Goal: Task Accomplishment & Management: Complete application form

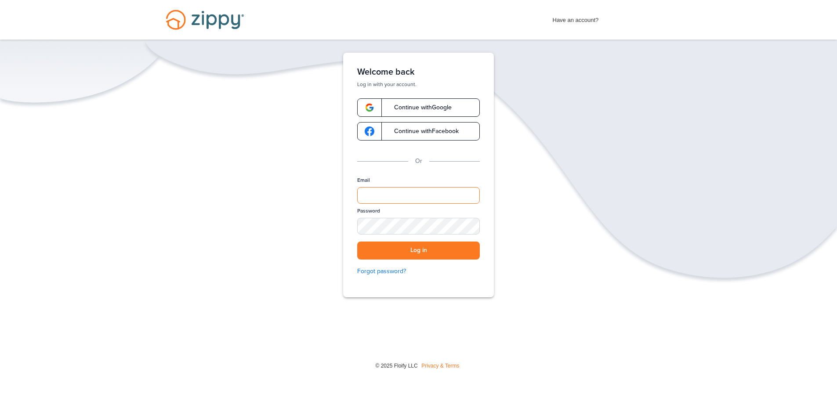
click at [472, 196] on input "Email" at bounding box center [418, 195] width 123 height 17
type input "**********"
click at [357, 242] on button "Log in" at bounding box center [418, 251] width 123 height 18
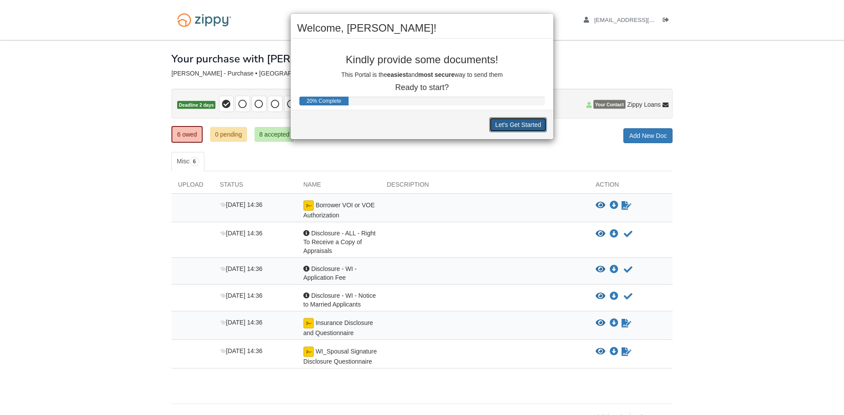
click at [511, 124] on button "Let's Get Started" at bounding box center [518, 124] width 58 height 15
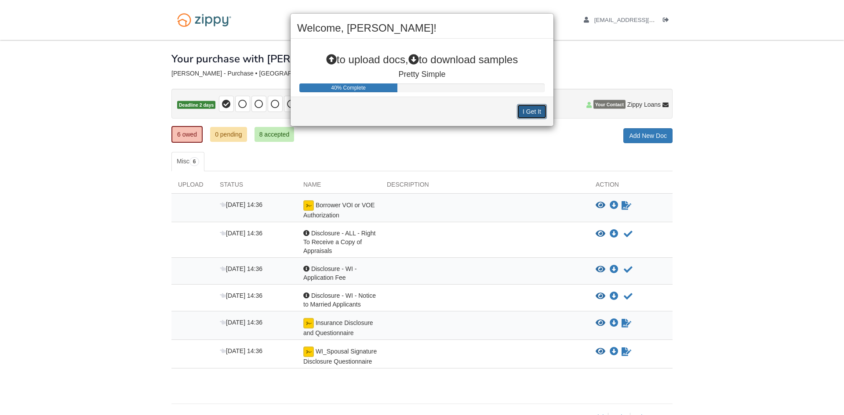
click at [526, 112] on button "I Get It" at bounding box center [532, 111] width 30 height 15
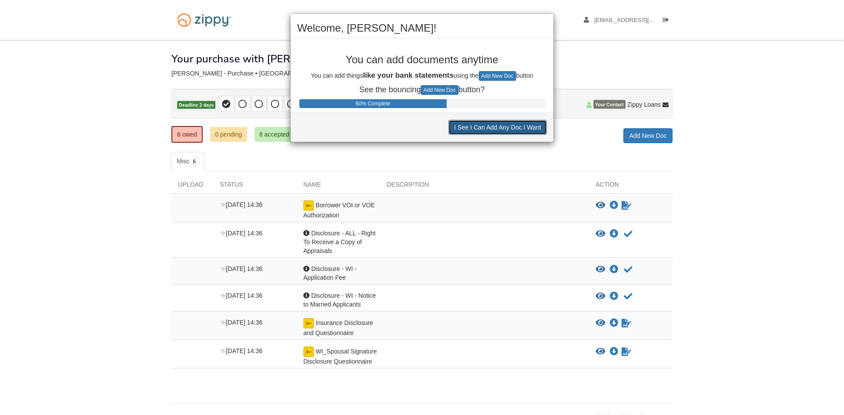
click at [520, 127] on button "I See I Can Add Any Doc I Want" at bounding box center [497, 127] width 98 height 15
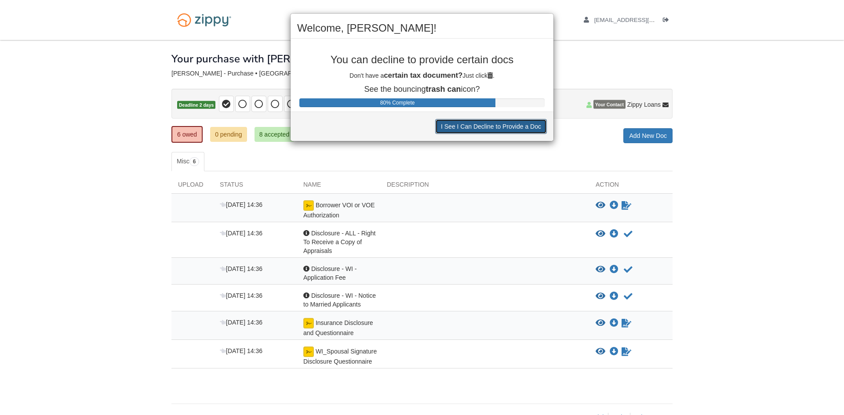
click at [475, 125] on button "I See I Can Decline to Provide a Doc" at bounding box center [491, 126] width 112 height 15
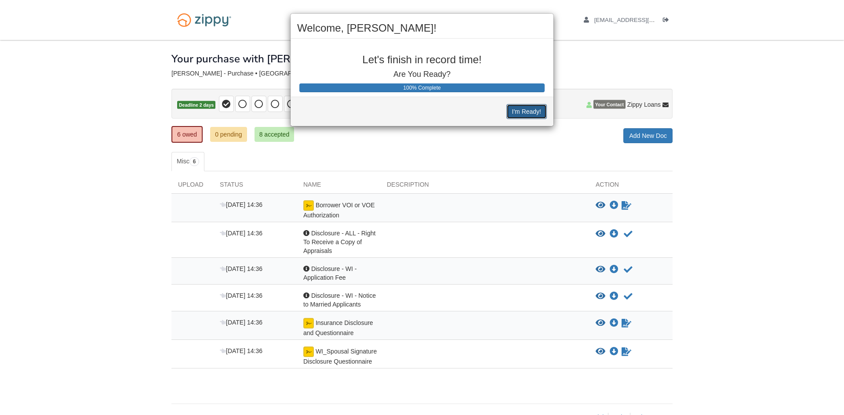
click at [519, 114] on button "I'm Ready!" at bounding box center [526, 111] width 40 height 15
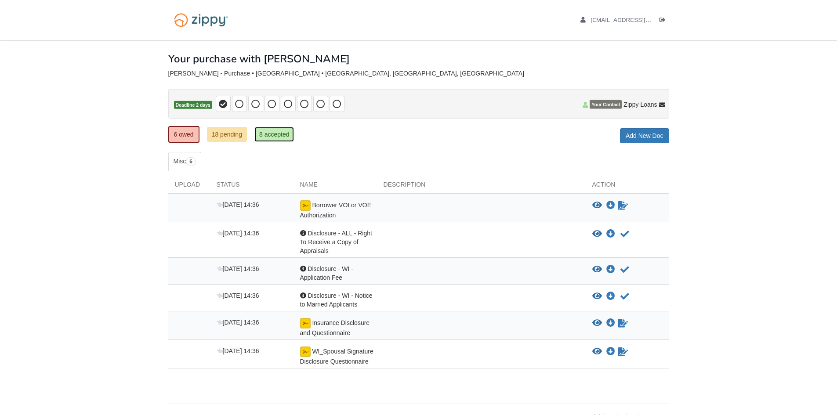
click at [294, 136] on link "8 accepted" at bounding box center [274, 134] width 40 height 15
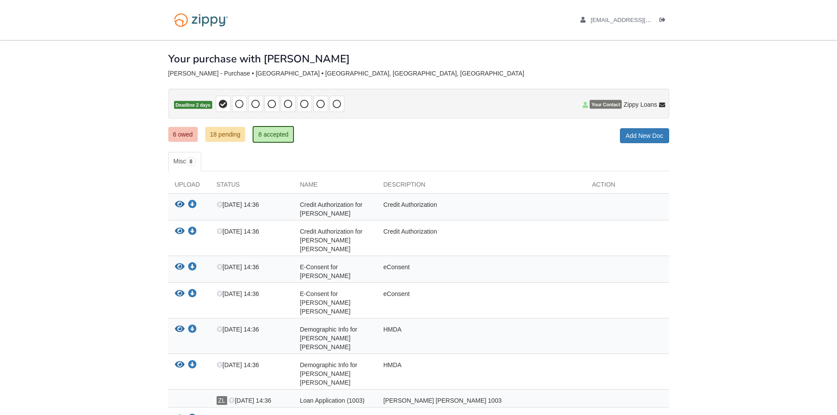
scroll to position [44, 0]
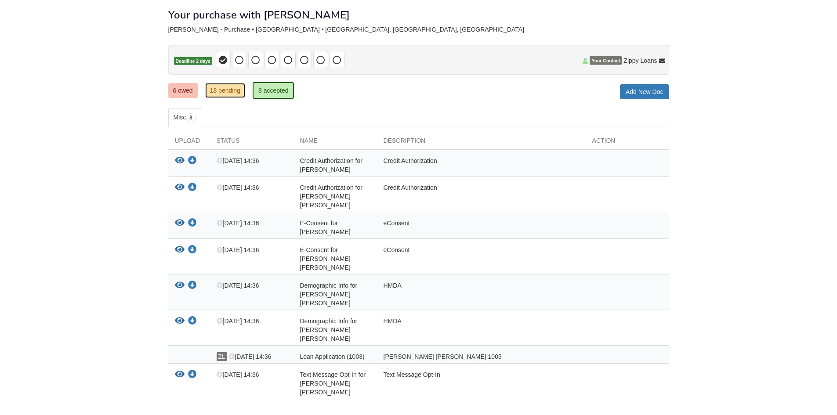
click at [232, 94] on link "18 pending" at bounding box center [225, 90] width 40 height 15
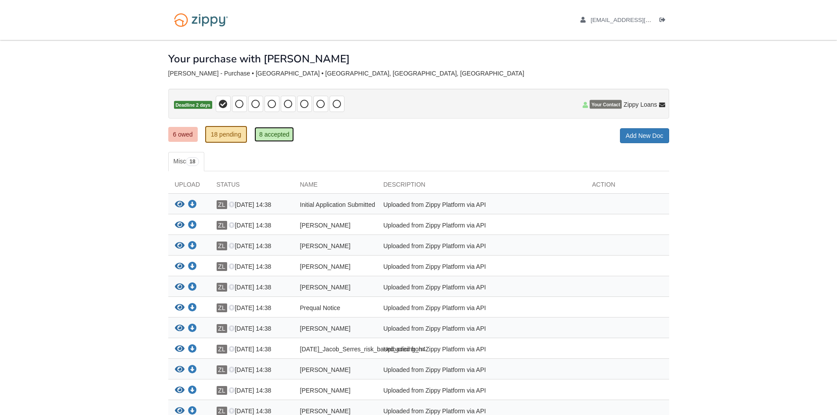
click at [266, 130] on link "8 accepted" at bounding box center [274, 134] width 40 height 15
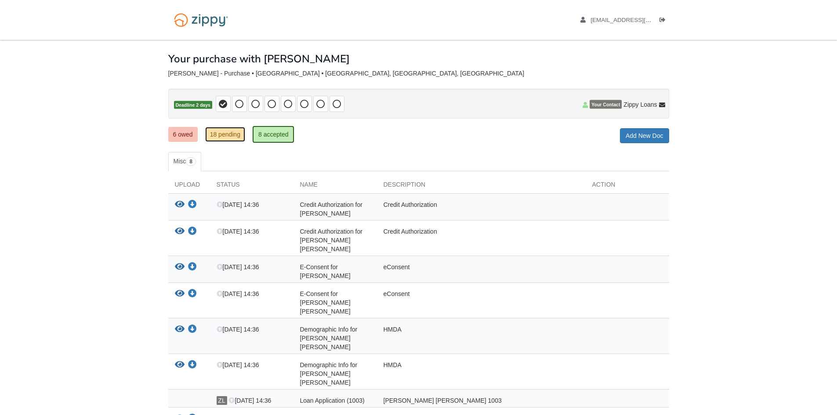
click at [239, 138] on link "18 pending" at bounding box center [225, 134] width 40 height 15
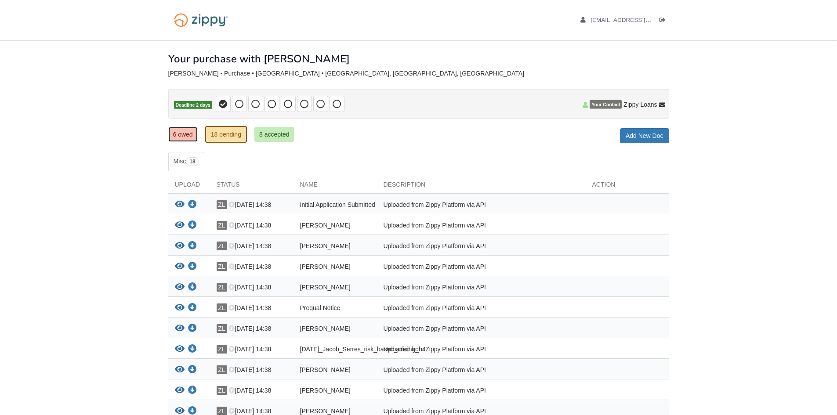
click at [178, 138] on link "6 owed" at bounding box center [182, 134] width 29 height 15
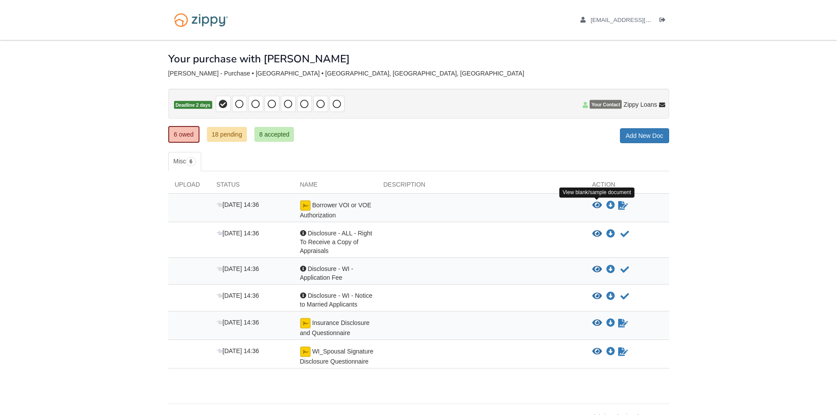
click at [599, 203] on icon "View Borrower VOI or VOE Authorization" at bounding box center [597, 205] width 10 height 9
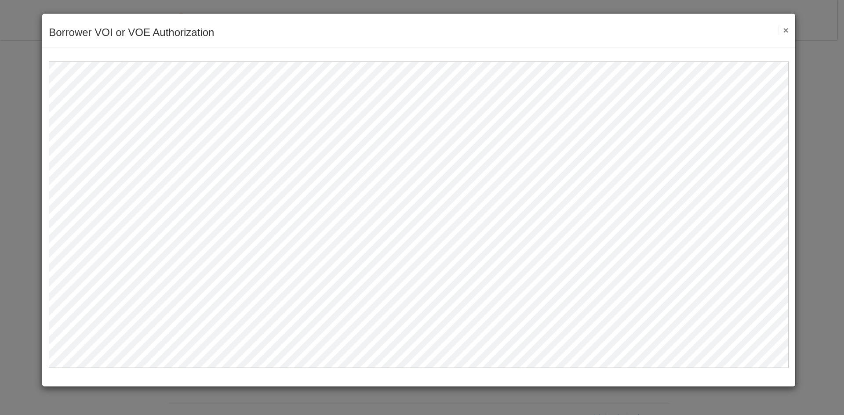
click at [789, 31] on div "Borrower VOI or VOE Authorization Save Cancel Previous Document Next Document ×" at bounding box center [418, 31] width 753 height 34
click at [785, 29] on button "×" at bounding box center [783, 29] width 10 height 9
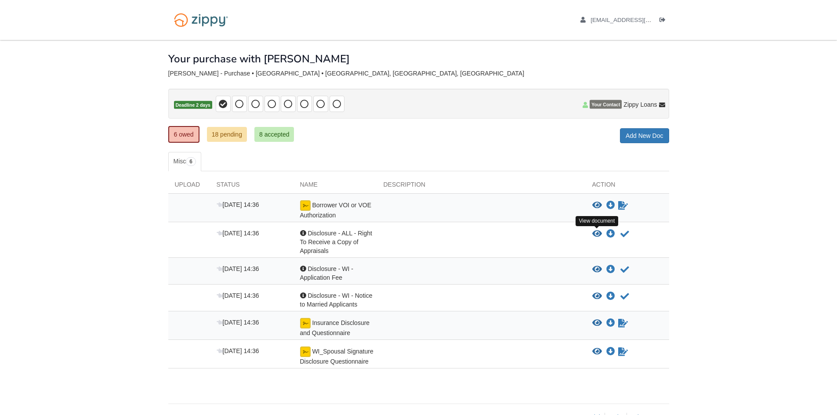
click at [597, 233] on icon "View Disclosure - ALL - Right To Receive a Copy of Appraisals" at bounding box center [597, 234] width 10 height 9
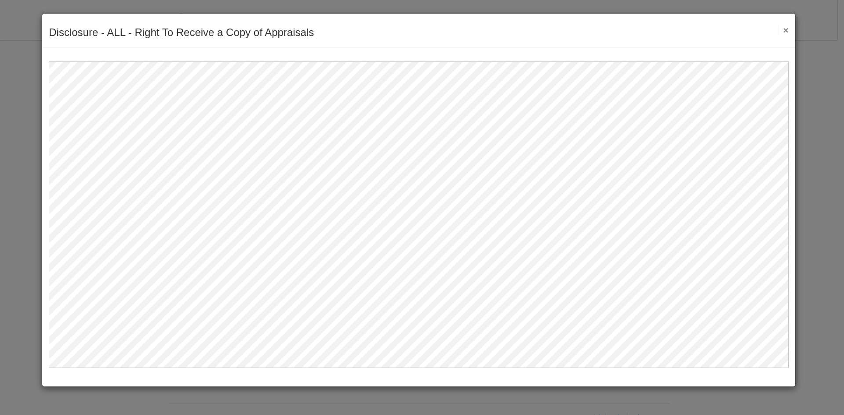
click at [786, 30] on button "×" at bounding box center [783, 29] width 10 height 9
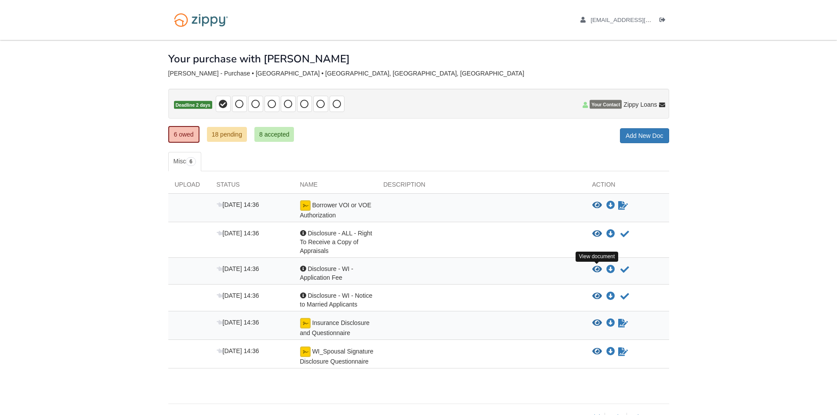
click at [598, 268] on icon "View Disclosure - WI - Application Fee" at bounding box center [597, 269] width 10 height 9
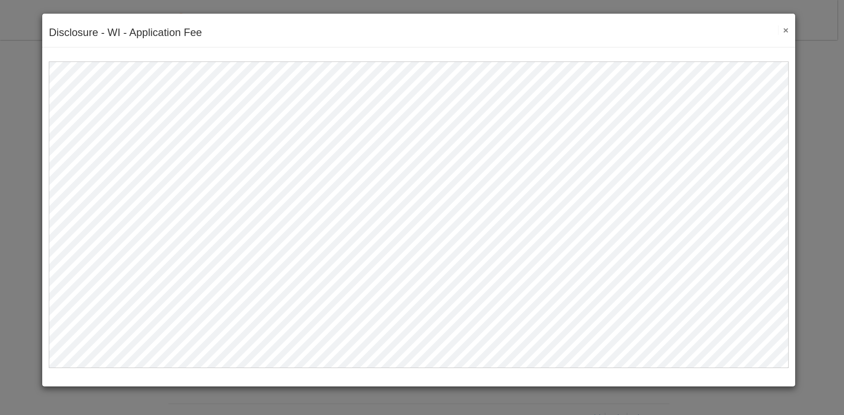
click at [784, 31] on button "×" at bounding box center [783, 29] width 10 height 9
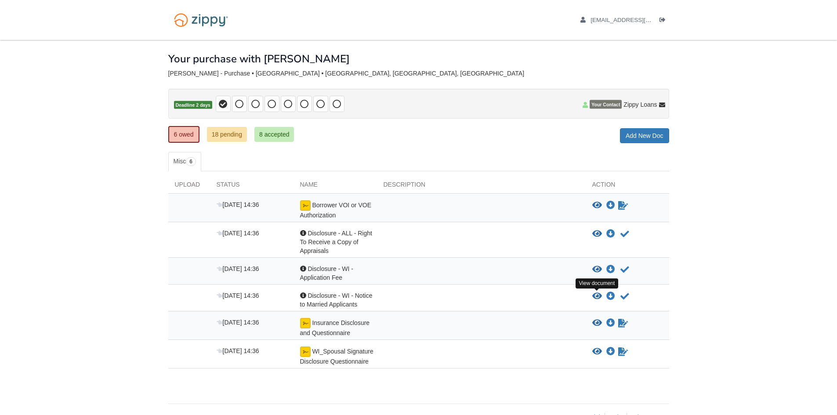
click at [595, 293] on icon "View Disclosure - WI - Notice to Married Applicants" at bounding box center [597, 296] width 10 height 9
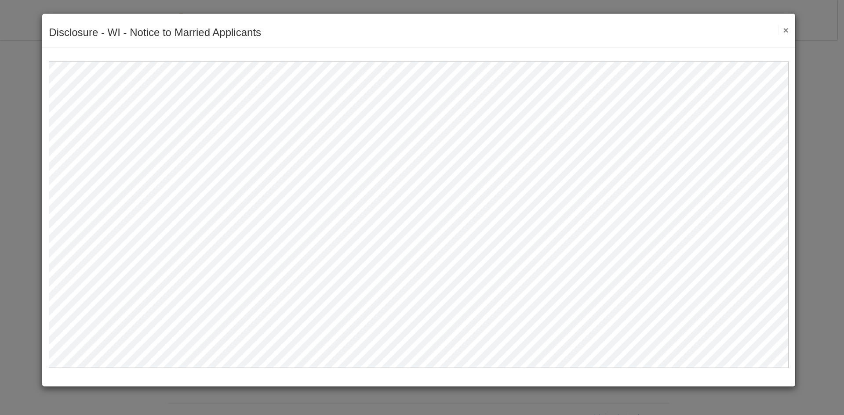
click at [784, 33] on button "×" at bounding box center [783, 29] width 10 height 9
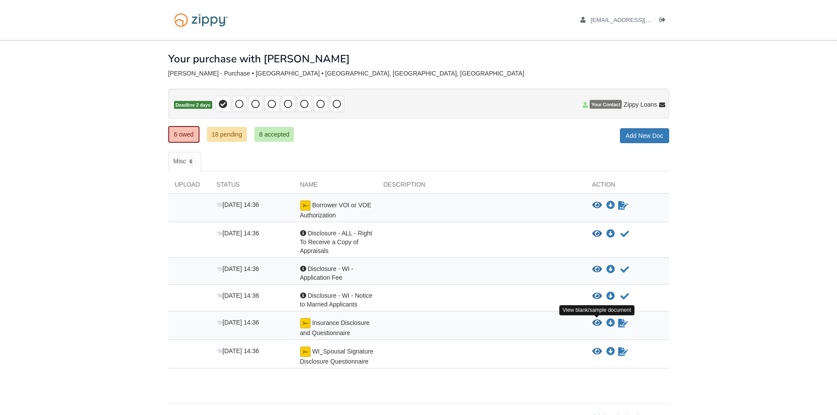
click at [596, 320] on icon "View Insurance Disclosure and Questionnaire" at bounding box center [597, 323] width 10 height 9
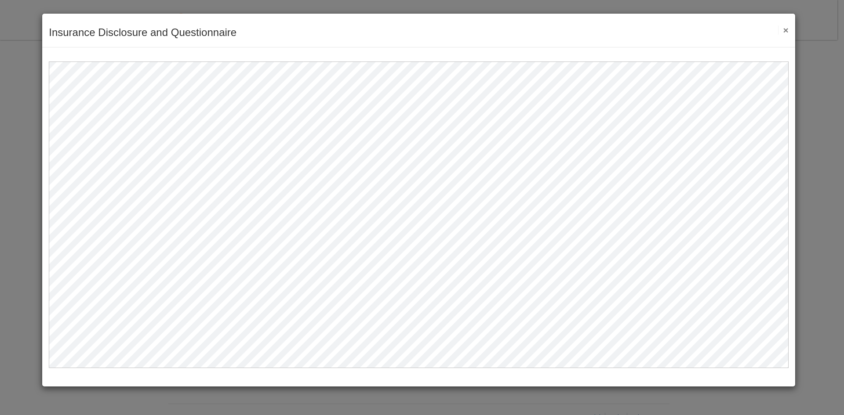
click at [786, 30] on button "×" at bounding box center [783, 29] width 10 height 9
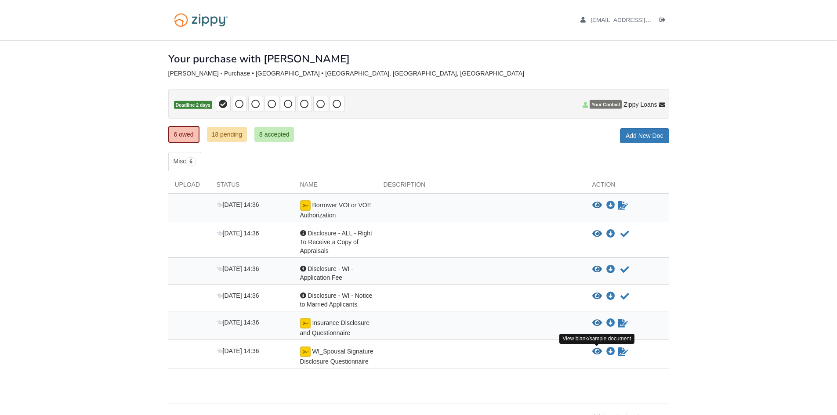
click at [595, 350] on icon "View WI_Spousal Signature Disclosure Questionnaire" at bounding box center [597, 352] width 10 height 9
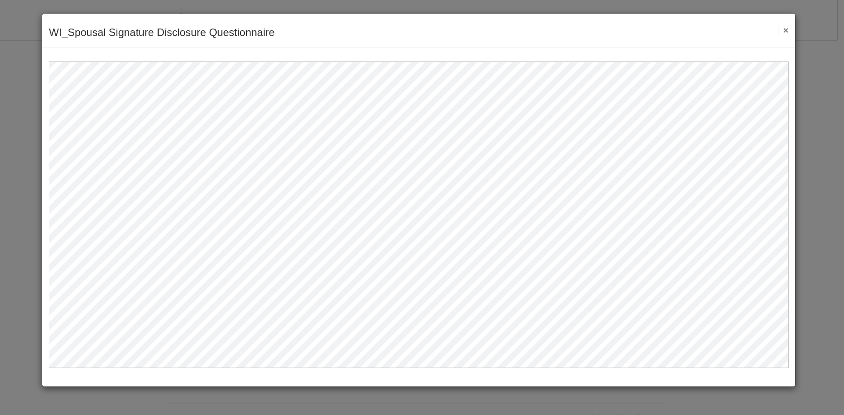
click at [787, 31] on button "×" at bounding box center [783, 29] width 10 height 9
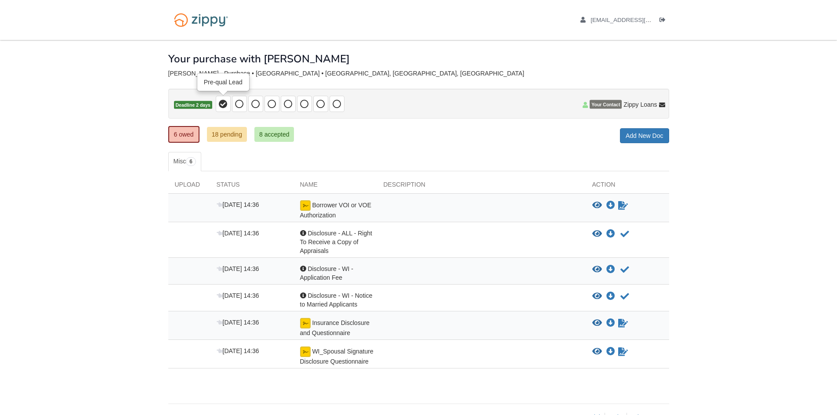
click at [217, 105] on span at bounding box center [223, 104] width 15 height 16
click at [239, 105] on icon at bounding box center [239, 104] width 9 height 9
click at [228, 105] on span at bounding box center [223, 104] width 15 height 16
click at [218, 137] on link "18 pending" at bounding box center [227, 134] width 40 height 15
click at [597, 203] on icon "View Borrower VOI or VOE Authorization" at bounding box center [597, 205] width 10 height 9
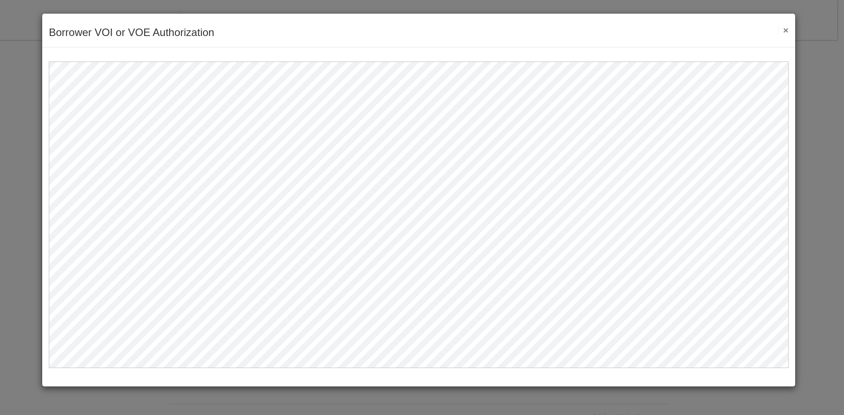
click at [784, 32] on button "×" at bounding box center [783, 29] width 10 height 9
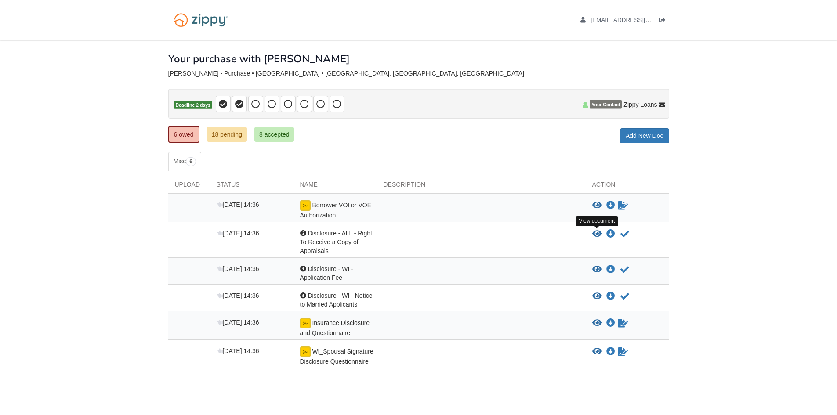
click at [595, 231] on icon "View Disclosure - ALL - Right To Receive a Copy of Appraisals" at bounding box center [597, 234] width 10 height 9
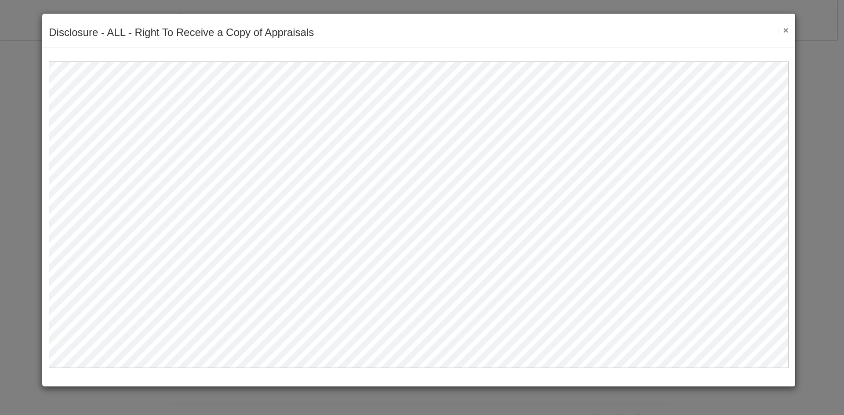
click at [783, 32] on button "×" at bounding box center [783, 29] width 10 height 9
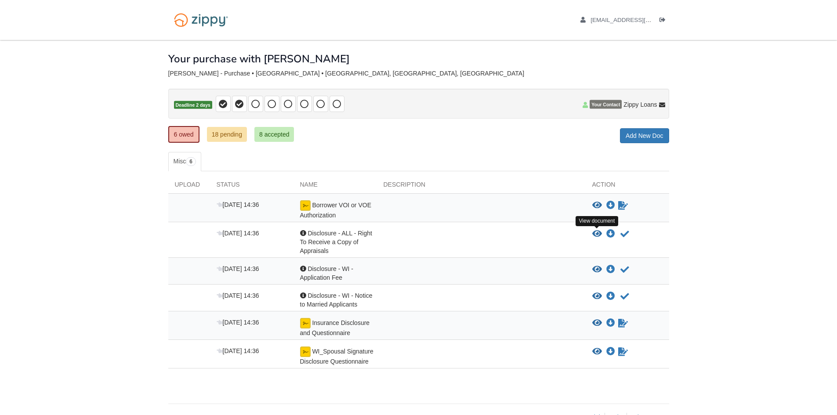
click at [592, 231] on icon "View Disclosure - ALL - Right To Receive a Copy of Appraisals" at bounding box center [597, 234] width 10 height 9
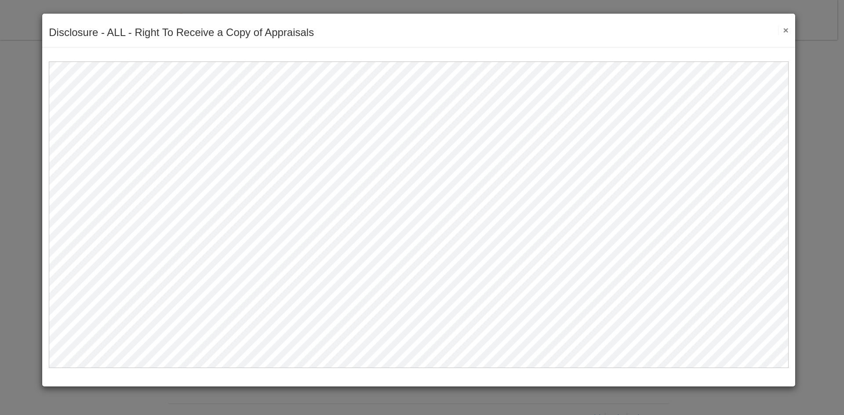
click at [787, 28] on button "×" at bounding box center [783, 29] width 10 height 9
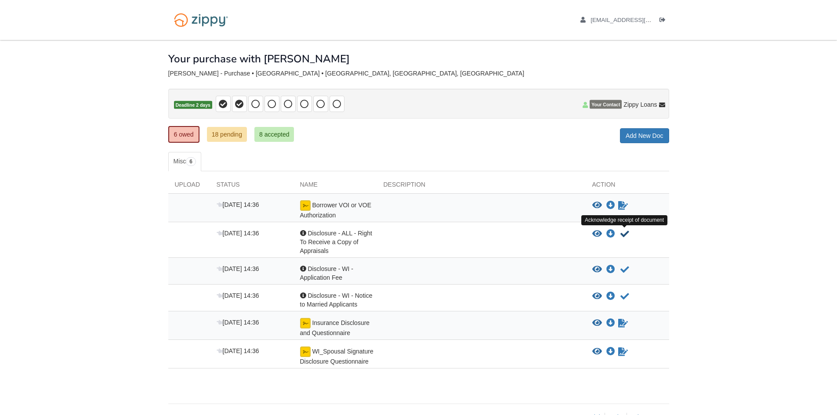
click at [625, 232] on icon "Acknowledge receipt of document" at bounding box center [625, 234] width 9 height 9
click at [597, 270] on icon "View Disclosure - WI - Application Fee" at bounding box center [597, 269] width 10 height 9
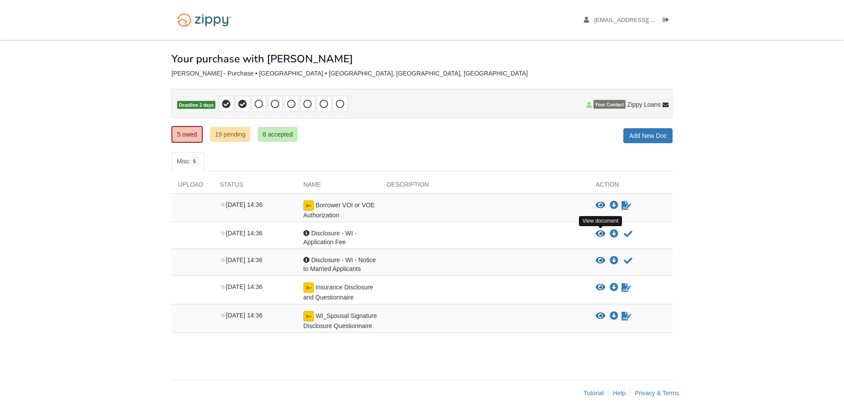
click at [605, 232] on icon "View Disclosure - WI - Application Fee" at bounding box center [600, 234] width 10 height 9
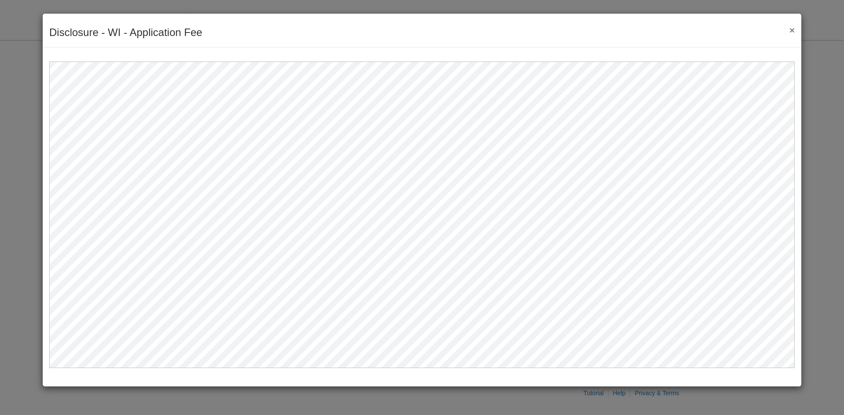
click at [792, 27] on button "×" at bounding box center [789, 29] width 10 height 9
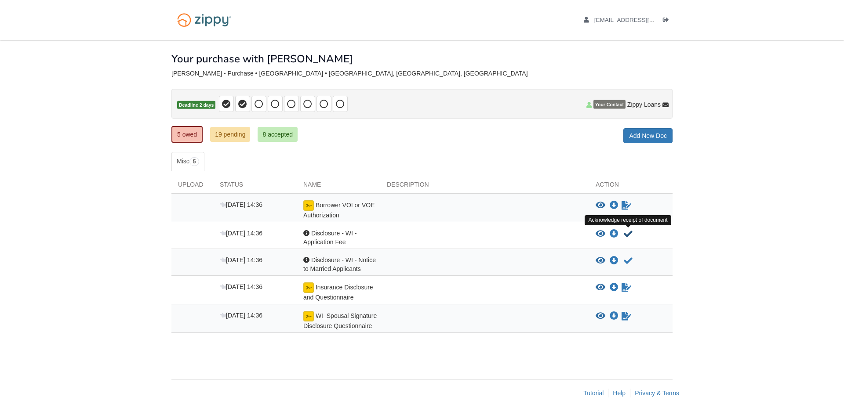
click at [628, 231] on icon "Acknowledge receipt of document" at bounding box center [628, 234] width 9 height 9
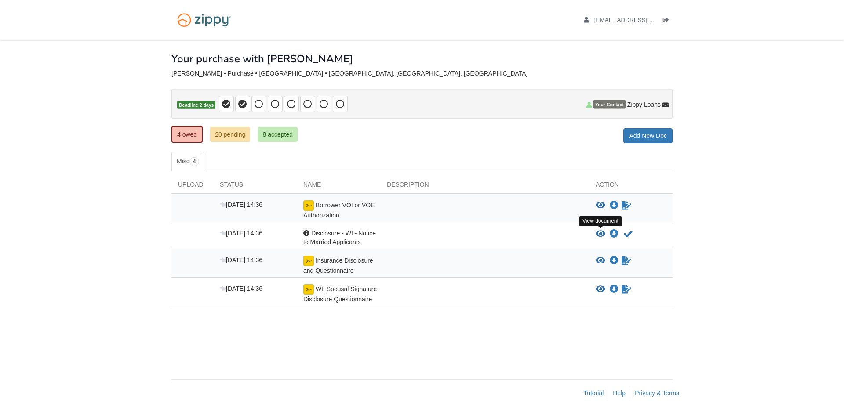
click at [600, 231] on icon "View Disclosure - WI - Notice to Married Applicants" at bounding box center [600, 234] width 10 height 9
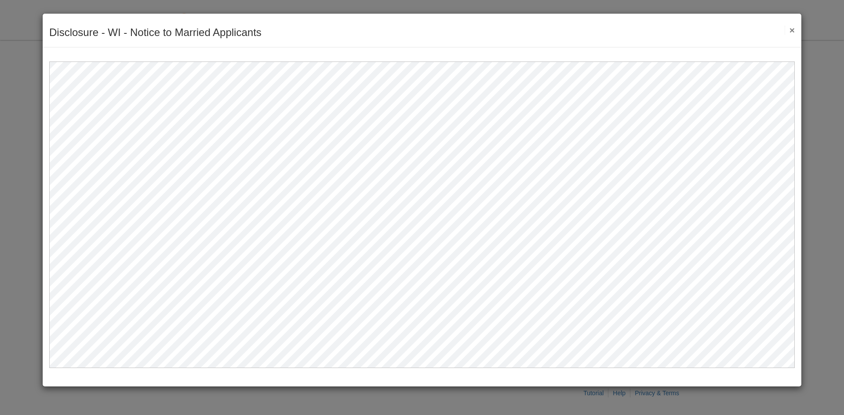
click at [791, 26] on button "×" at bounding box center [789, 29] width 10 height 9
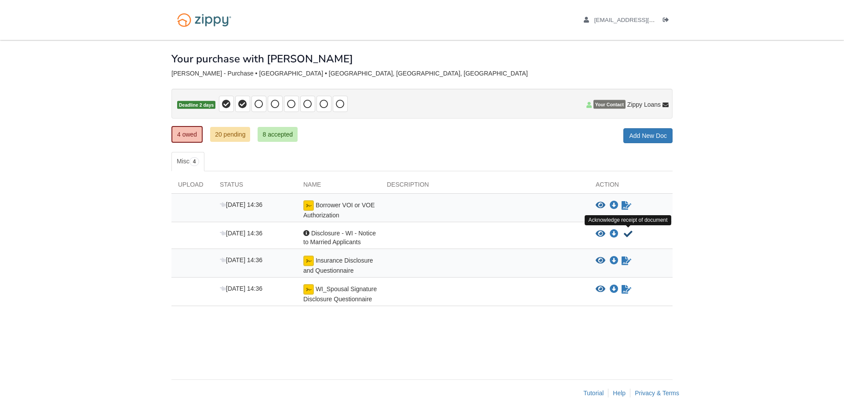
click at [628, 233] on icon "Acknowledge receipt of document" at bounding box center [628, 234] width 9 height 9
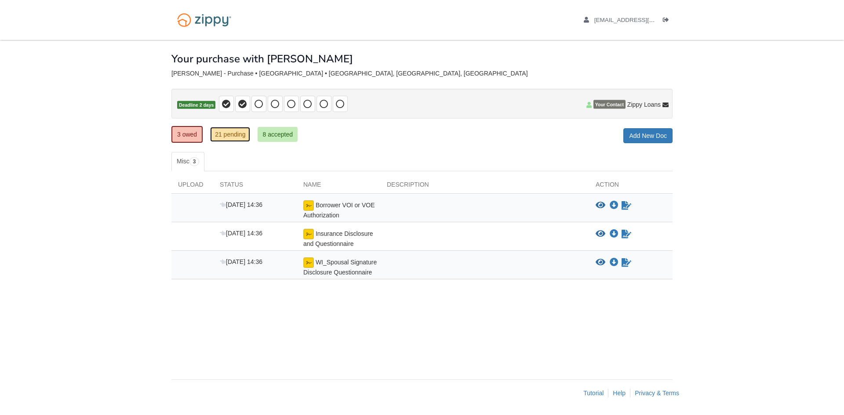
click at [221, 133] on link "21 pending" at bounding box center [230, 134] width 40 height 15
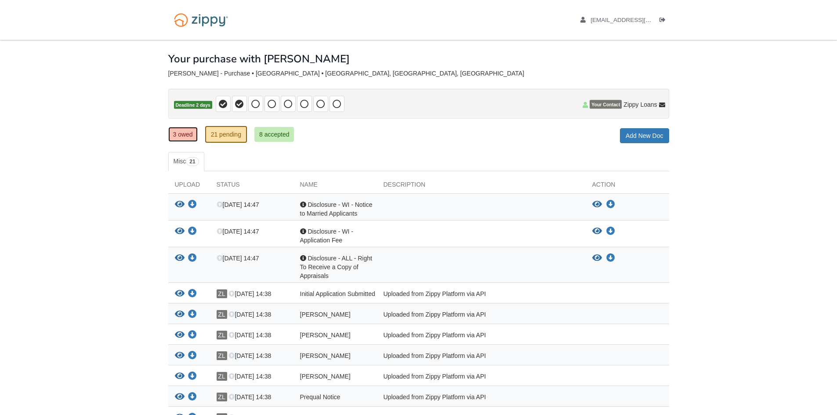
click at [189, 134] on link "3 owed" at bounding box center [182, 134] width 29 height 15
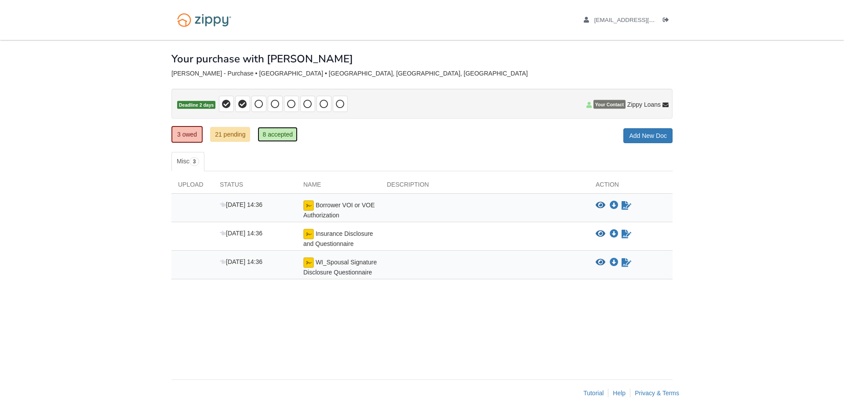
click at [280, 133] on link "8 accepted" at bounding box center [278, 134] width 40 height 15
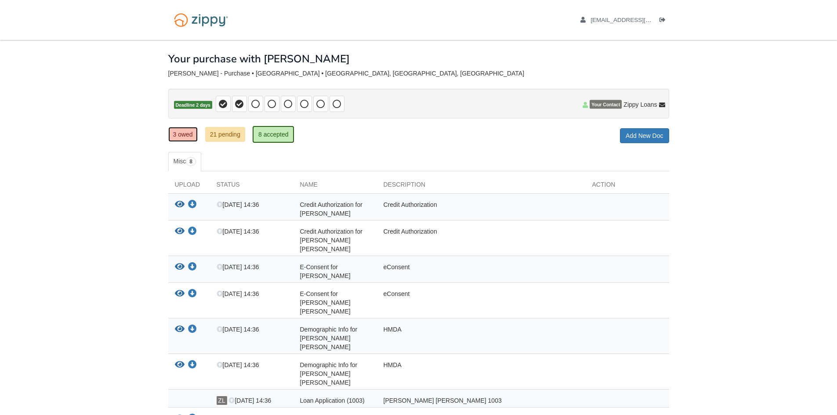
click at [176, 138] on link "3 owed" at bounding box center [182, 134] width 29 height 15
